Goal: Transaction & Acquisition: Purchase product/service

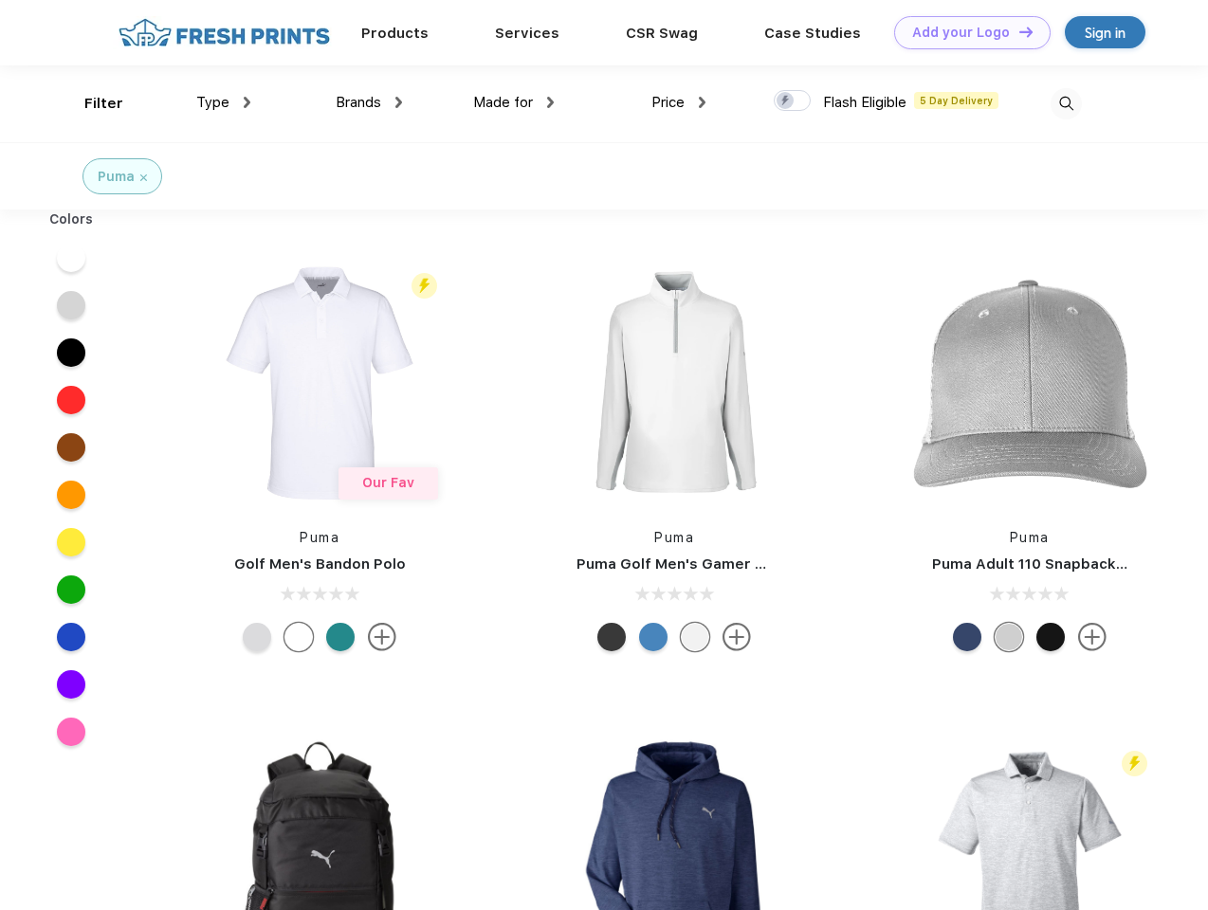
click at [965, 32] on link "Add your Logo Design Tool" at bounding box center [972, 32] width 156 height 33
click at [0, 0] on div "Design Tool" at bounding box center [0, 0] width 0 height 0
click at [1018, 31] on link "Add your Logo Design Tool" at bounding box center [972, 32] width 156 height 33
click at [91, 103] on div "Filter" at bounding box center [103, 104] width 39 height 22
click at [224, 102] on span "Type" at bounding box center [212, 102] width 33 height 17
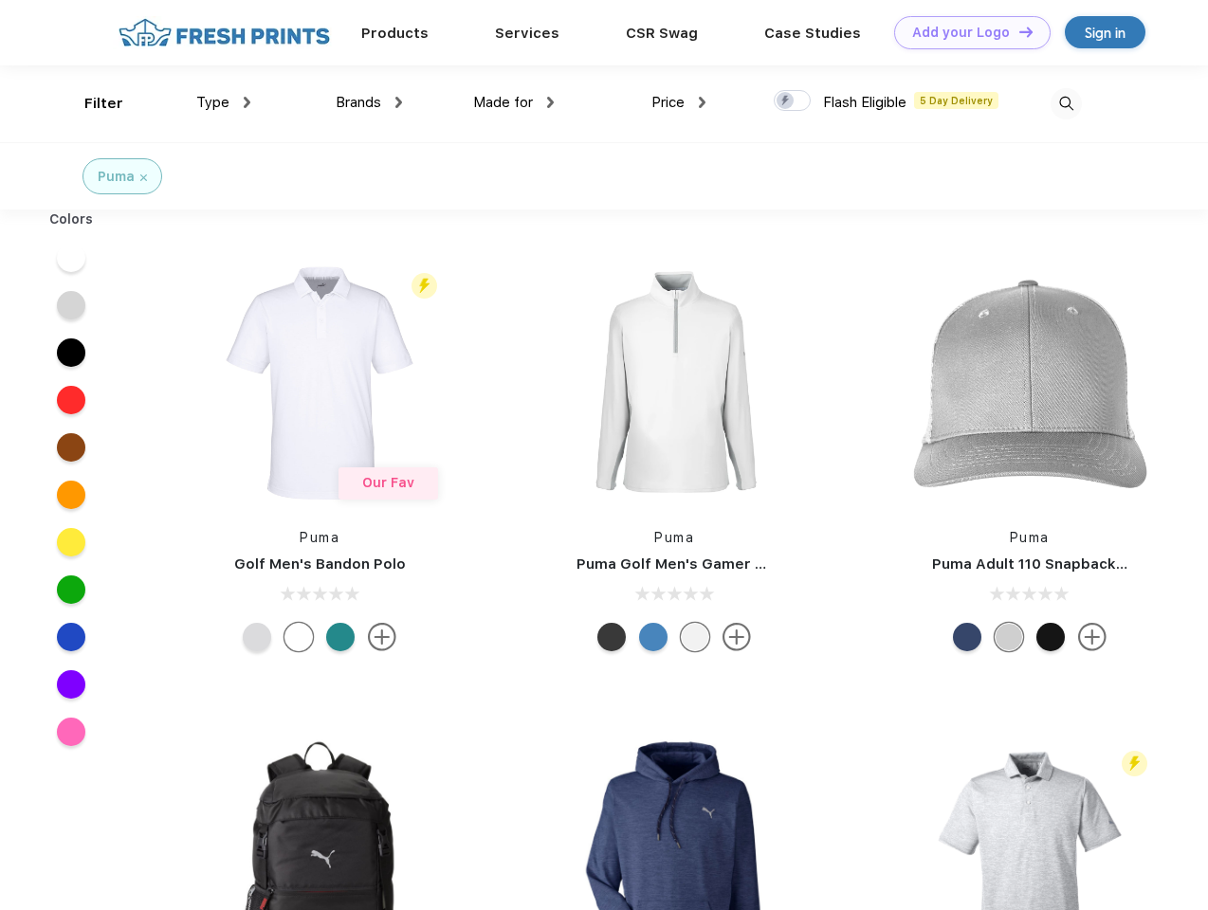
click at [369, 102] on span "Brands" at bounding box center [359, 102] width 46 height 17
click at [514, 102] on span "Made for" at bounding box center [503, 102] width 60 height 17
click at [679, 102] on span "Price" at bounding box center [668, 102] width 33 height 17
click at [793, 101] on div at bounding box center [792, 100] width 37 height 21
click at [786, 101] on input "checkbox" at bounding box center [780, 95] width 12 height 12
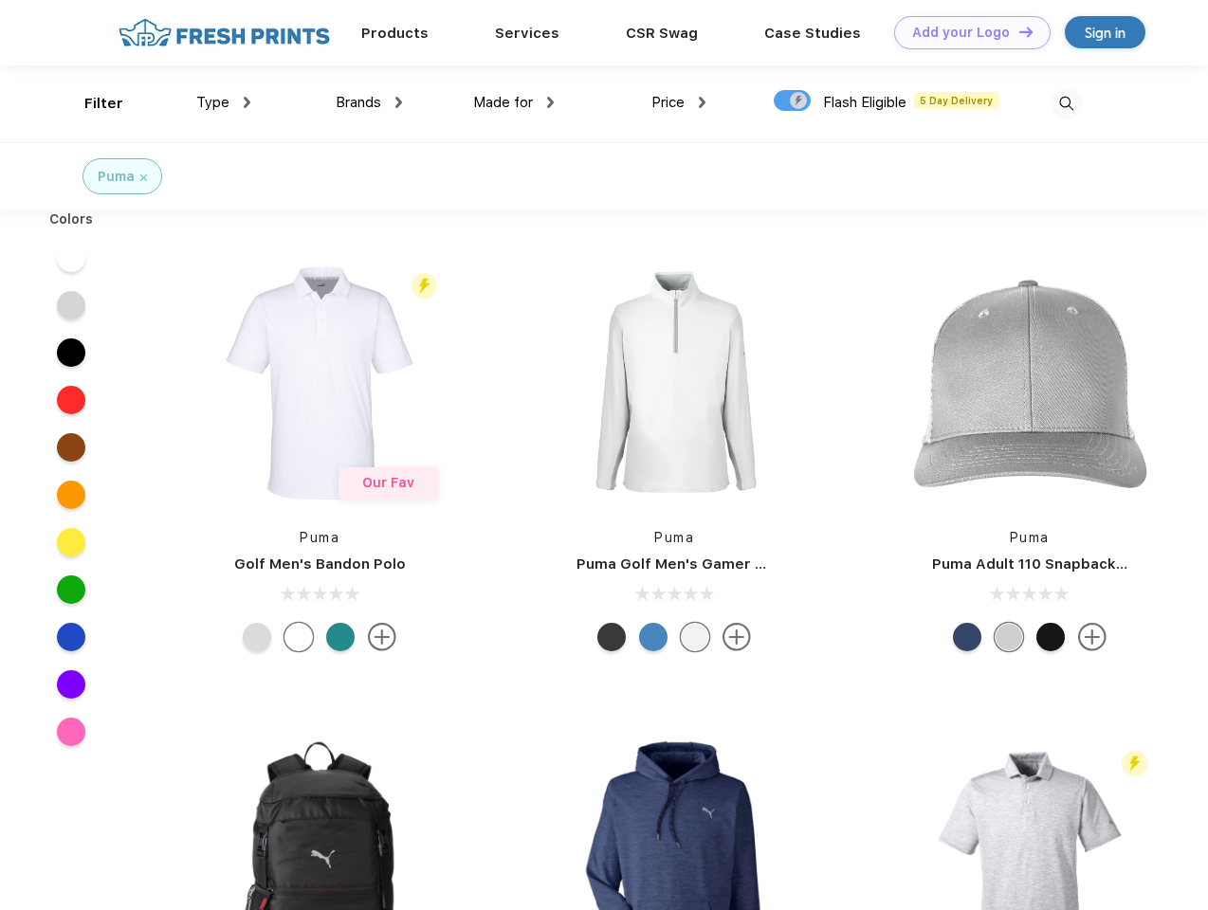
click at [1066, 103] on img at bounding box center [1066, 103] width 31 height 31
